Goal: Transaction & Acquisition: Purchase product/service

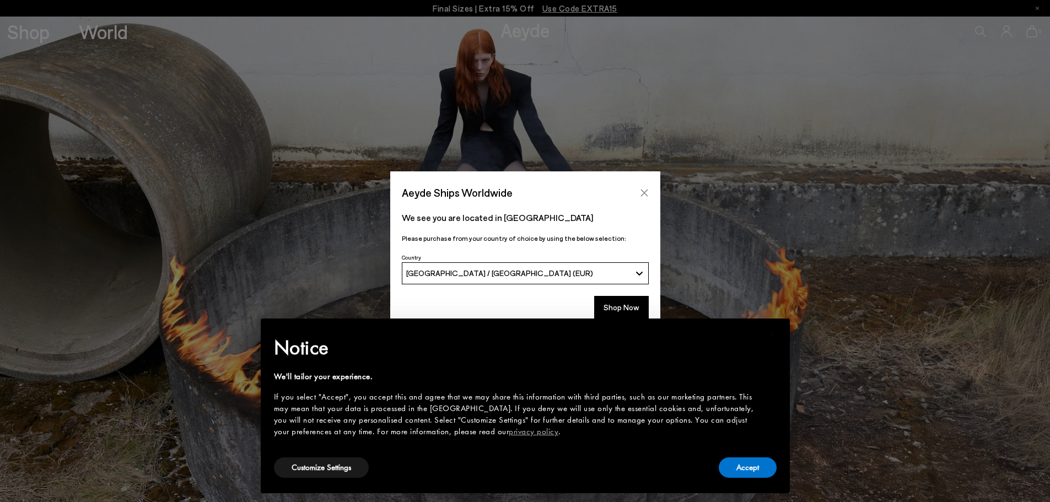
click at [648, 195] on icon "Close" at bounding box center [644, 192] width 9 height 9
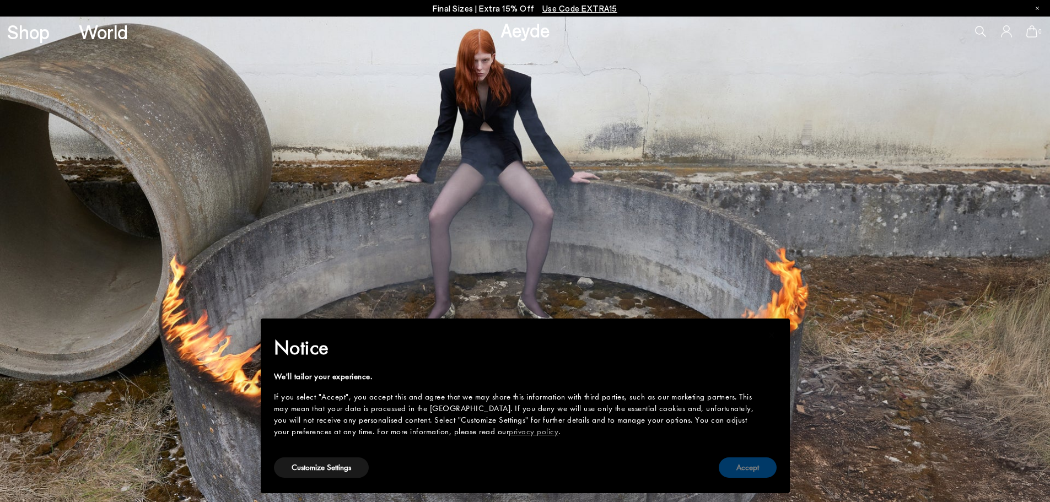
click at [737, 472] on button "Accept" at bounding box center [748, 467] width 58 height 20
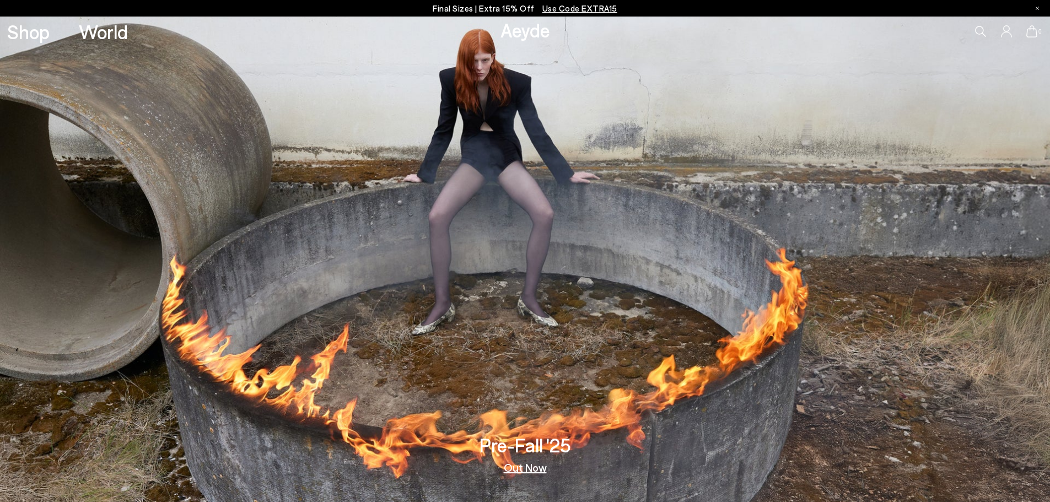
click at [509, 7] on p "Final Sizes | Extra 15% Off Use Code EXTRA15" at bounding box center [525, 9] width 185 height 14
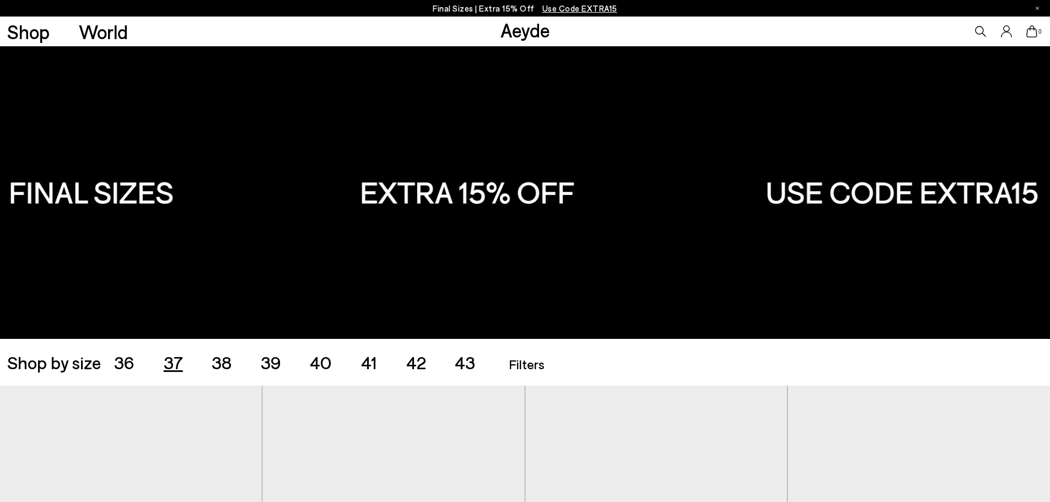
click at [176, 359] on span "37" at bounding box center [173, 362] width 19 height 21
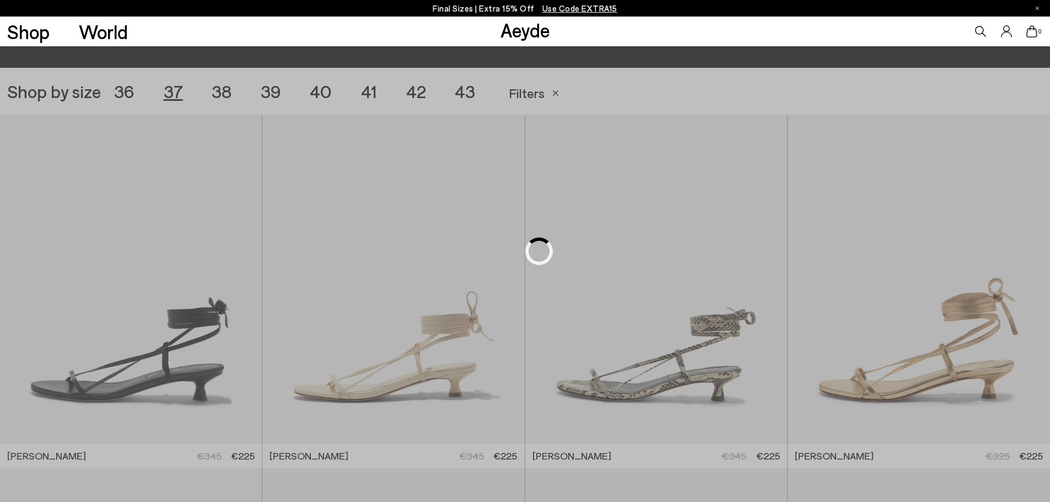
scroll to position [293, 0]
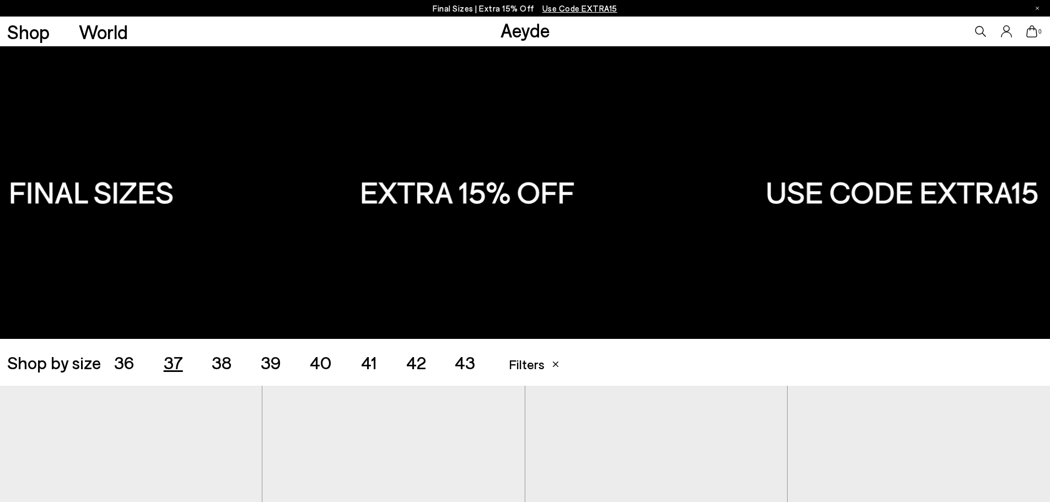
click at [229, 366] on span "38" at bounding box center [222, 362] width 20 height 21
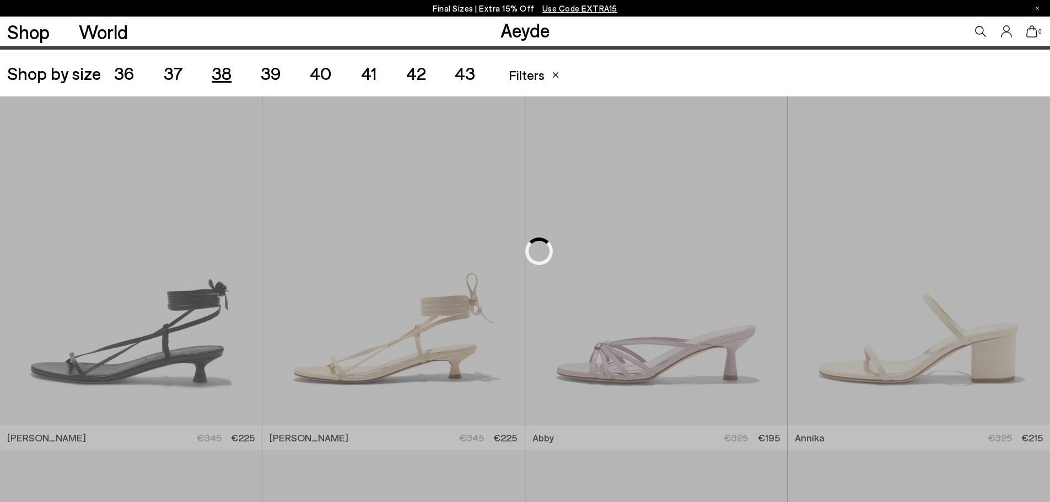
scroll to position [293, 0]
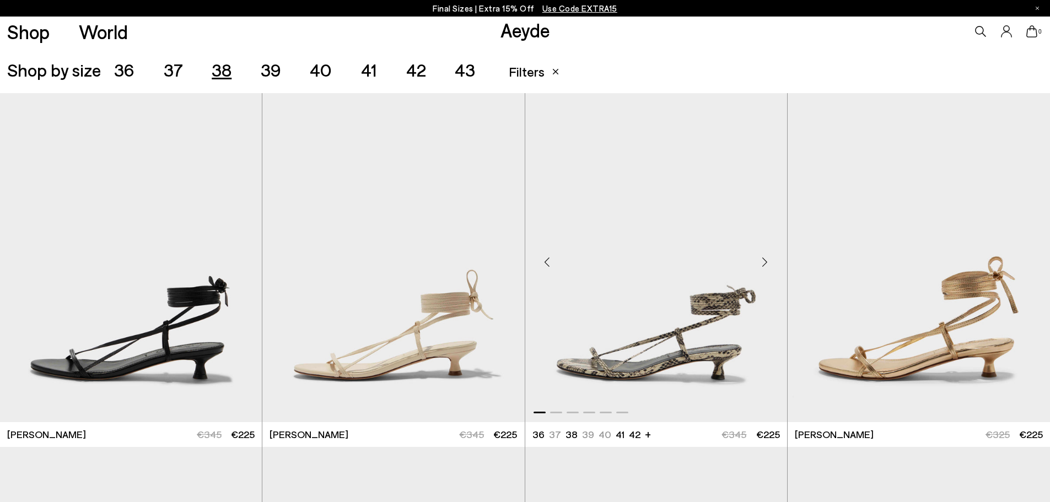
click at [672, 349] on img "1 / 6" at bounding box center [656, 257] width 262 height 329
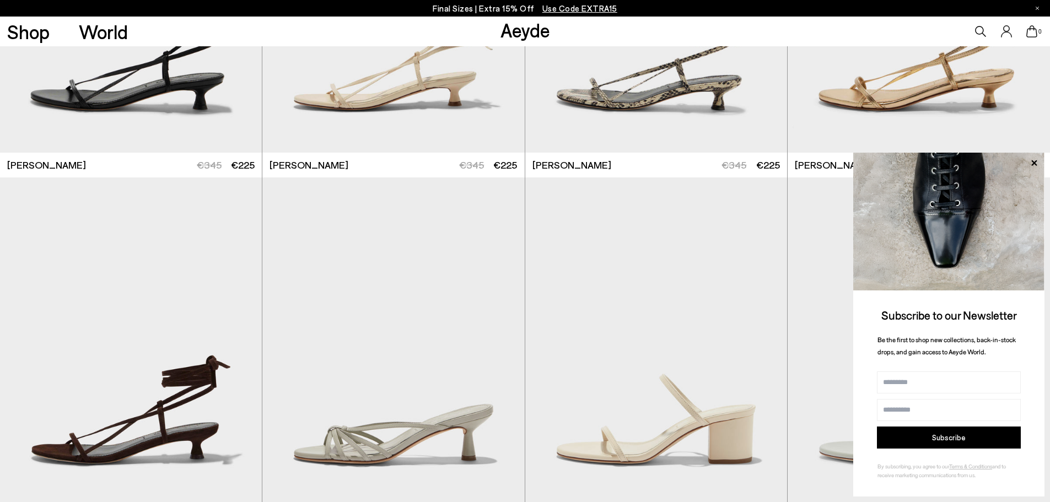
scroll to position [568, 0]
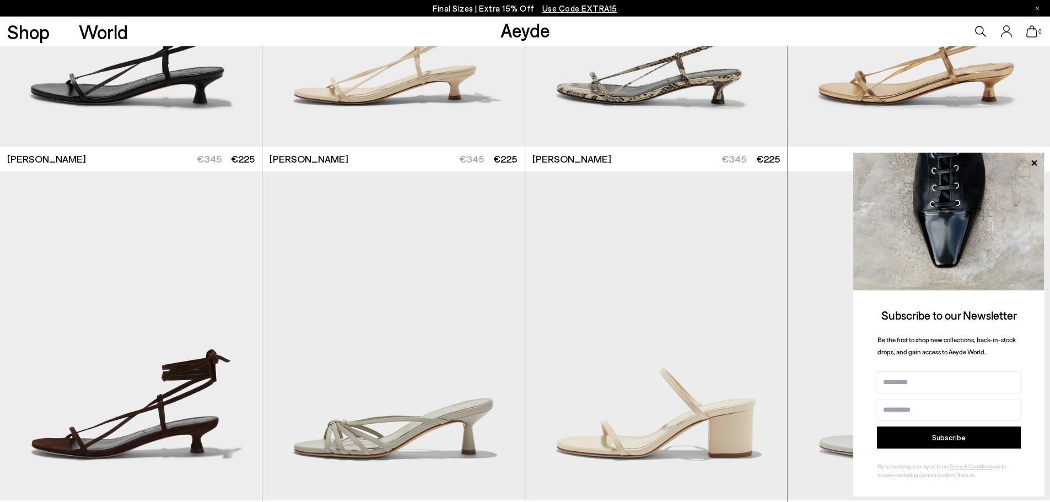
click at [1037, 160] on icon at bounding box center [1034, 163] width 14 height 14
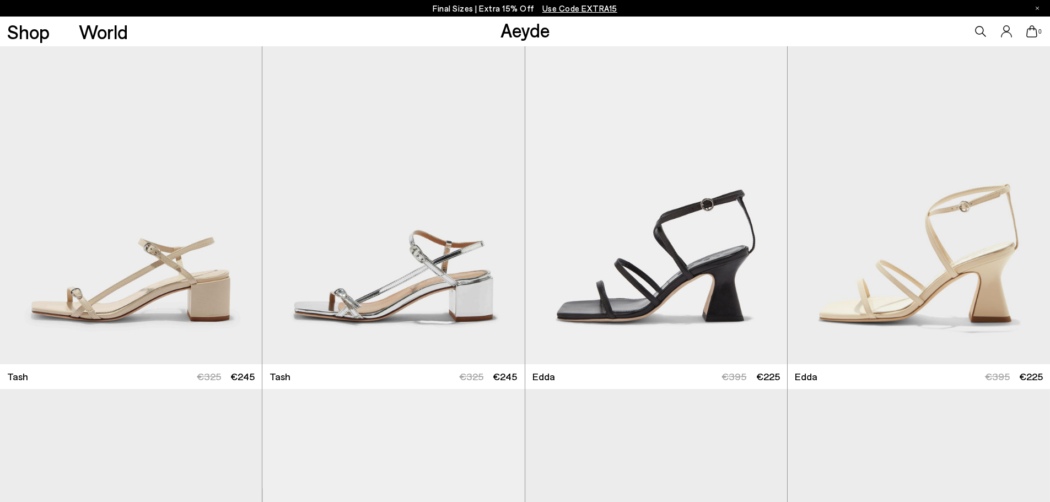
scroll to position [3158, 0]
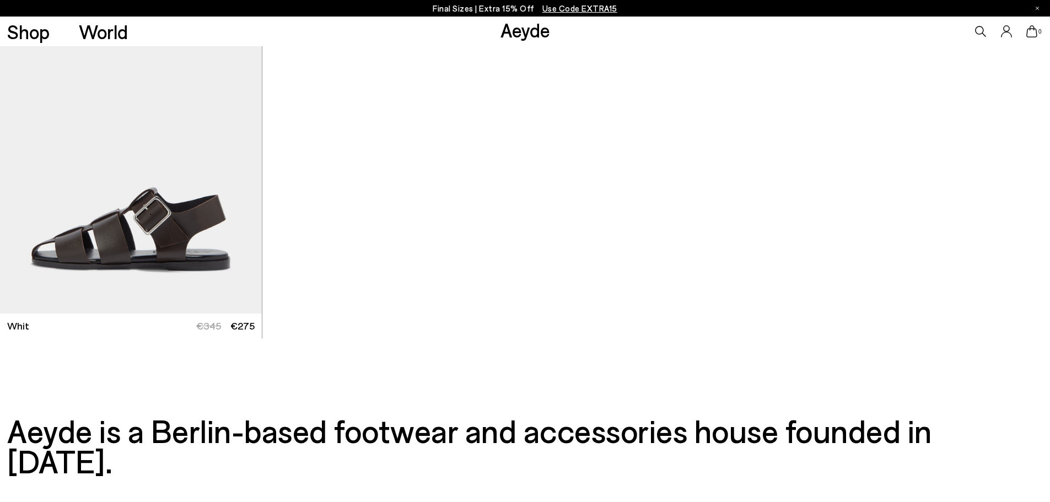
scroll to position [5142, 0]
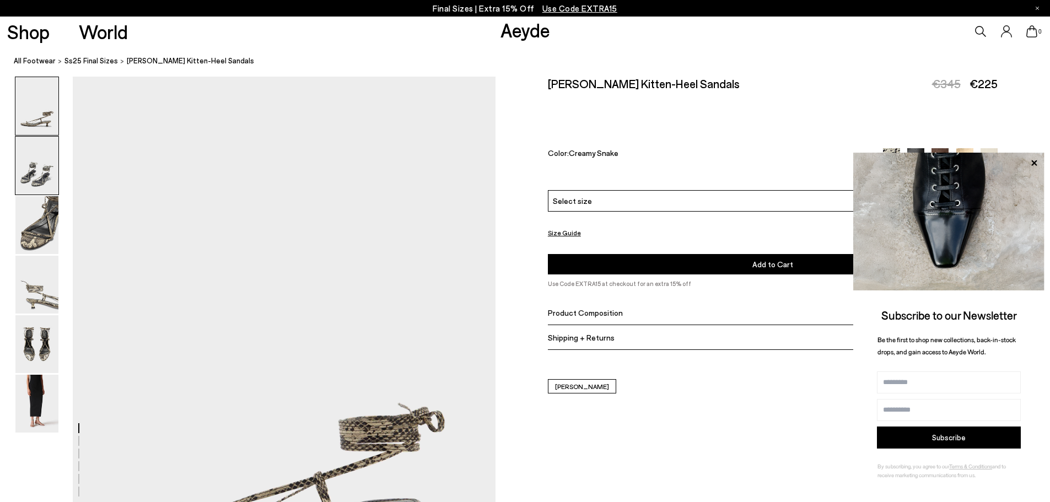
click at [37, 174] on img at bounding box center [36, 166] width 43 height 58
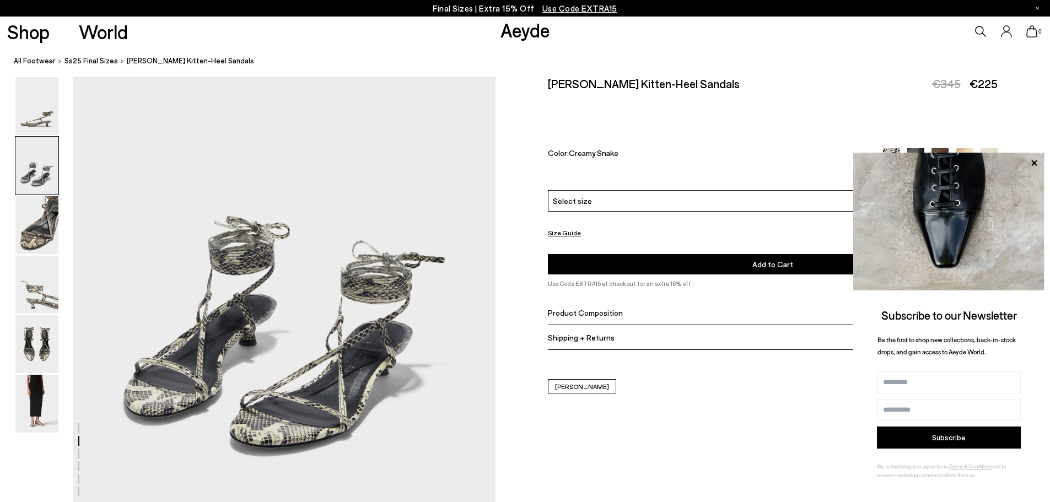
scroll to position [676, 0]
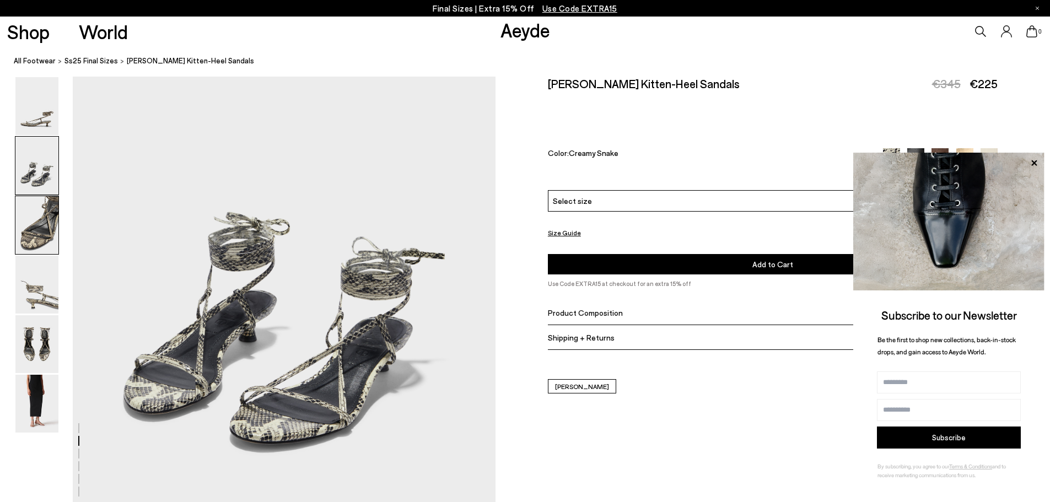
click at [45, 234] on img at bounding box center [36, 225] width 43 height 58
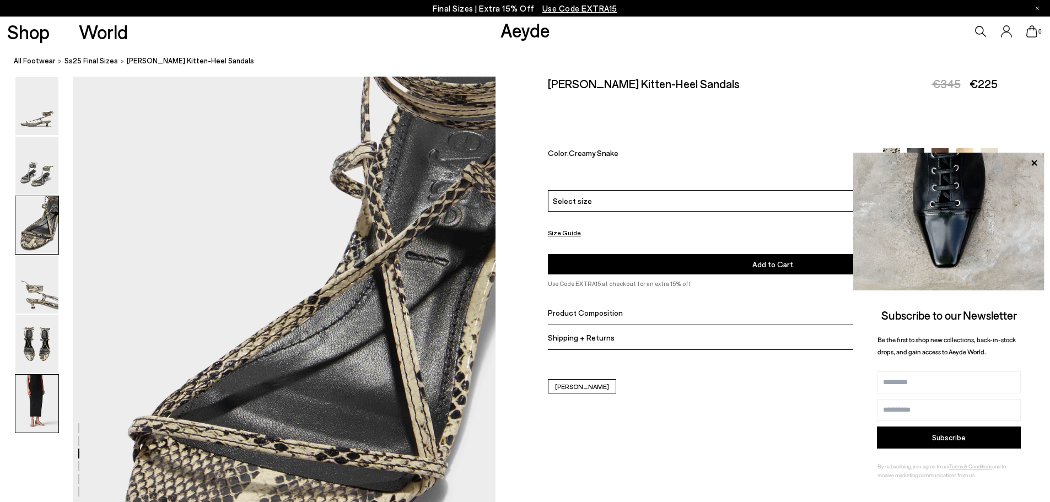
click at [37, 397] on img at bounding box center [36, 404] width 43 height 58
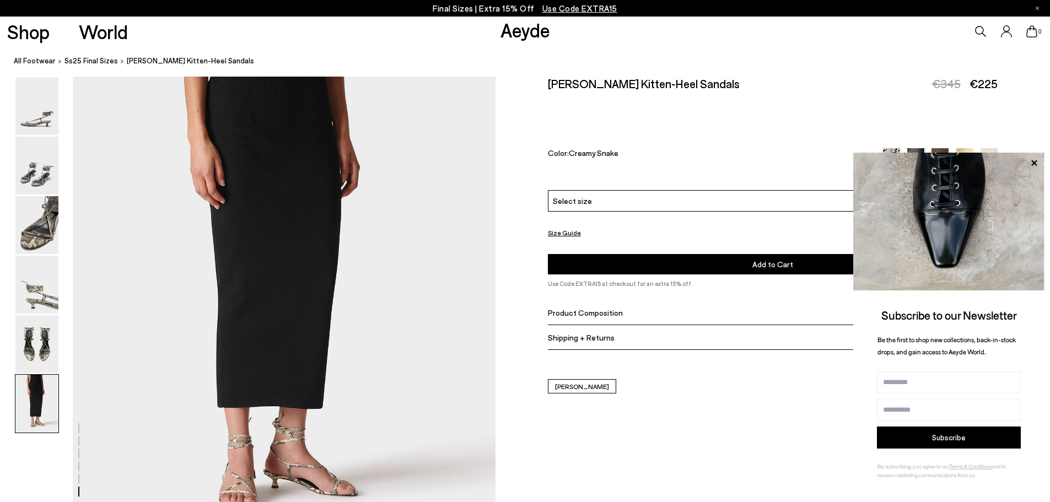
scroll to position [2902, 0]
